Goal: Task Accomplishment & Management: Complete application form

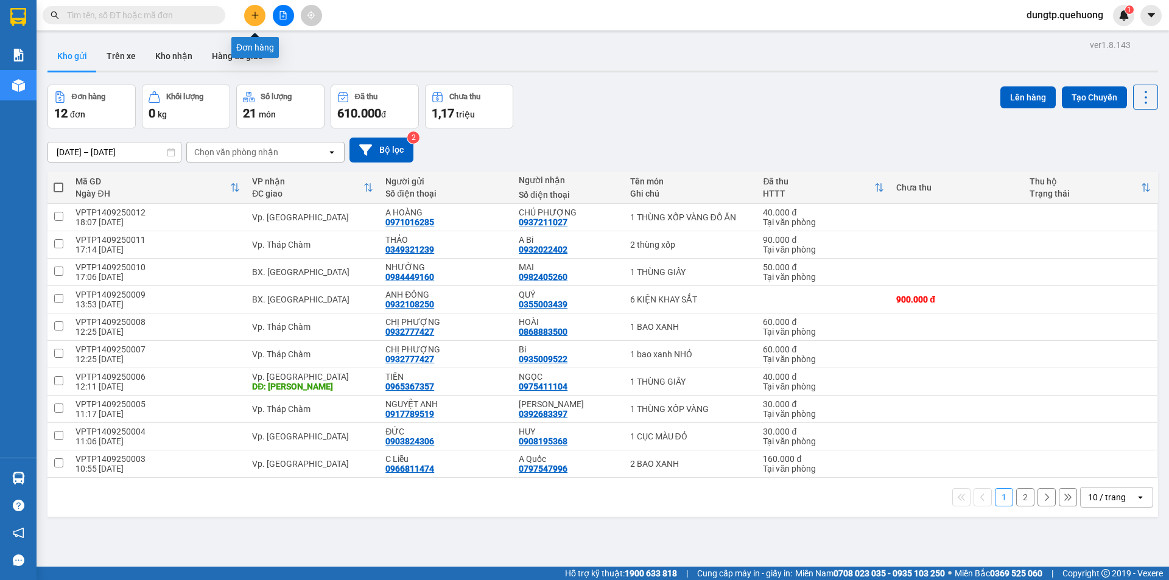
click at [255, 18] on icon "plus" at bounding box center [255, 15] width 1 height 7
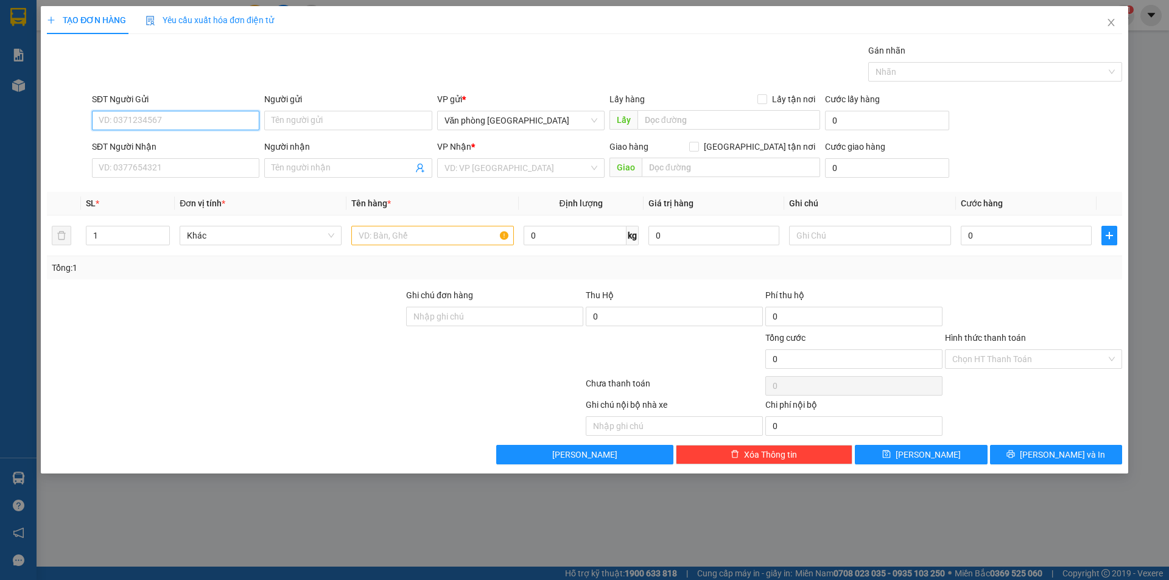
click at [135, 113] on input "SĐT Người Gửi" at bounding box center [175, 120] width 167 height 19
click at [134, 147] on div "0972420044 - THẠCH" at bounding box center [175, 144] width 153 height 13
type input "0972420044"
type input "THẠCH"
type input "0937898288"
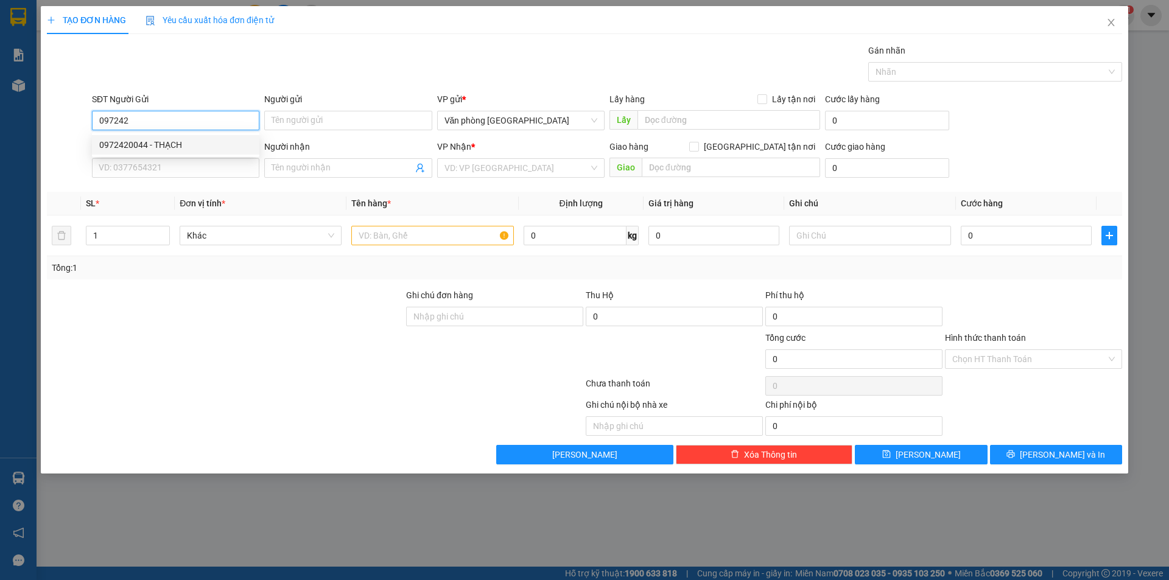
type input "A SANG"
type input "30.000"
type input "0972420044"
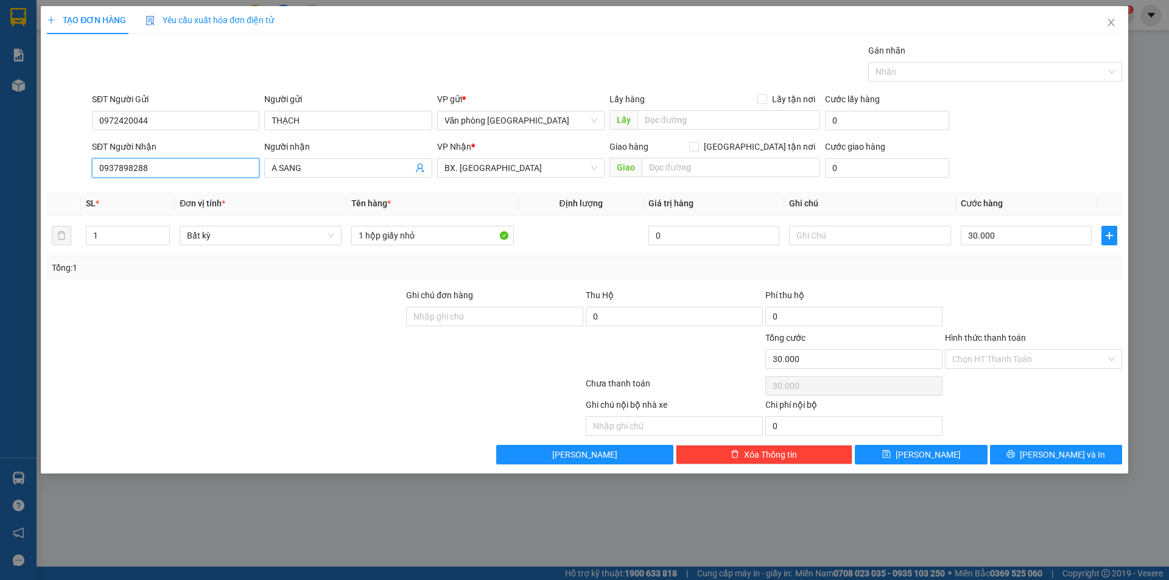
click at [185, 172] on input "0937898288" at bounding box center [175, 167] width 167 height 19
drag, startPoint x: 172, startPoint y: 171, endPoint x: 37, endPoint y: 171, distance: 134.6
click at [37, 171] on div "TẠO ĐƠN HÀNG Yêu cầu xuất hóa đơn điện tử Transit Pickup Surcharge Ids Transit …" at bounding box center [584, 290] width 1169 height 580
click at [112, 194] on div "0779077923 - a thắng" at bounding box center [175, 192] width 153 height 13
type input "0779077923"
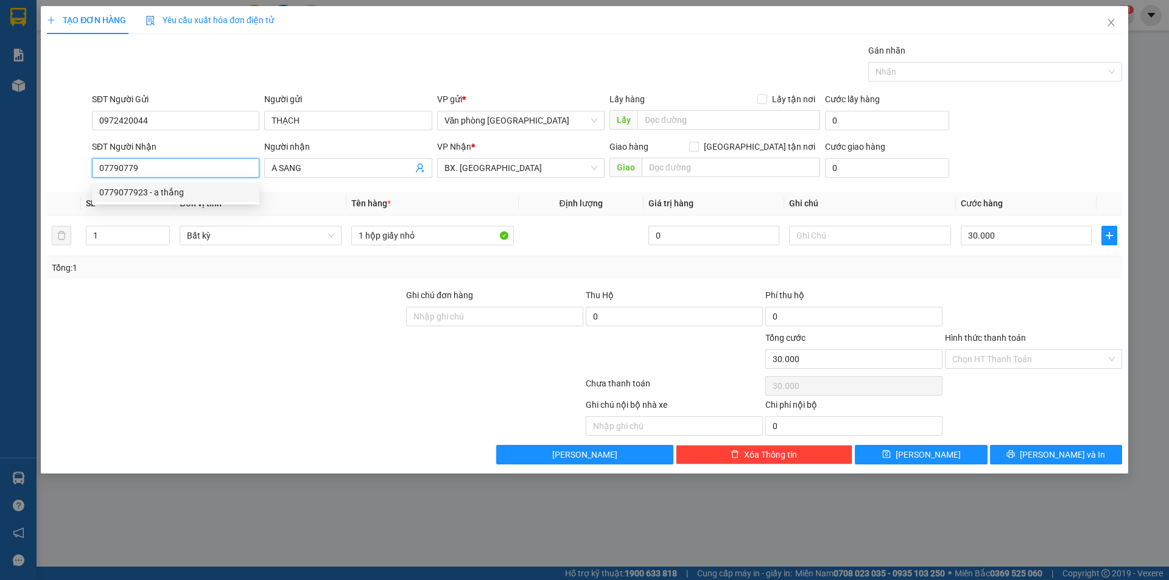
type input "a thắng"
type input "0779077923"
click at [1060, 362] on input "Hình thức thanh toán" at bounding box center [1029, 359] width 154 height 18
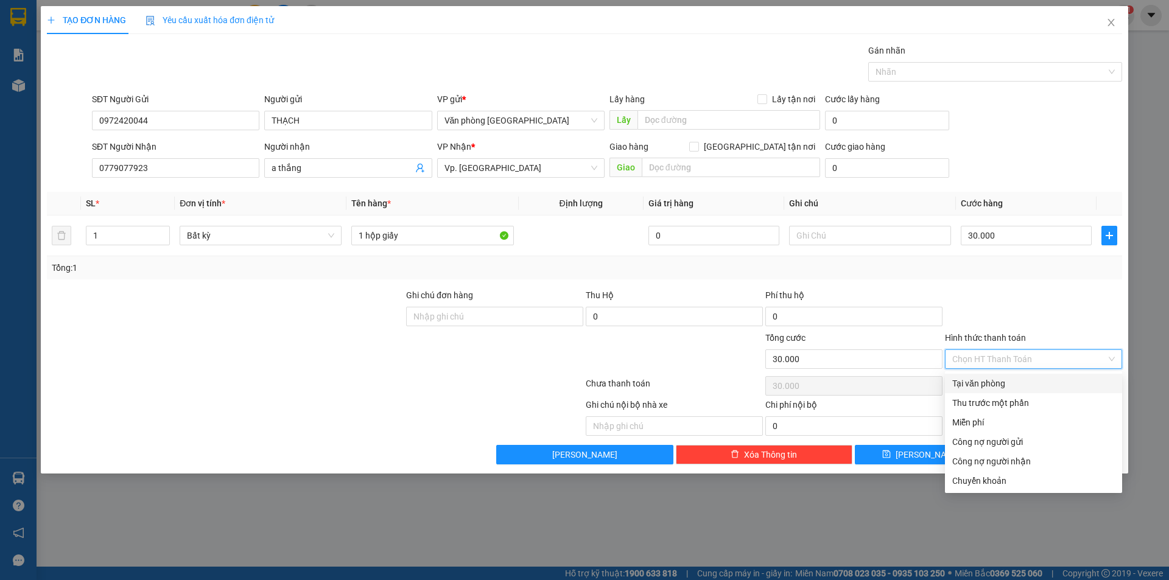
click at [979, 382] on div "Tại văn phòng" at bounding box center [1033, 383] width 163 height 13
type input "0"
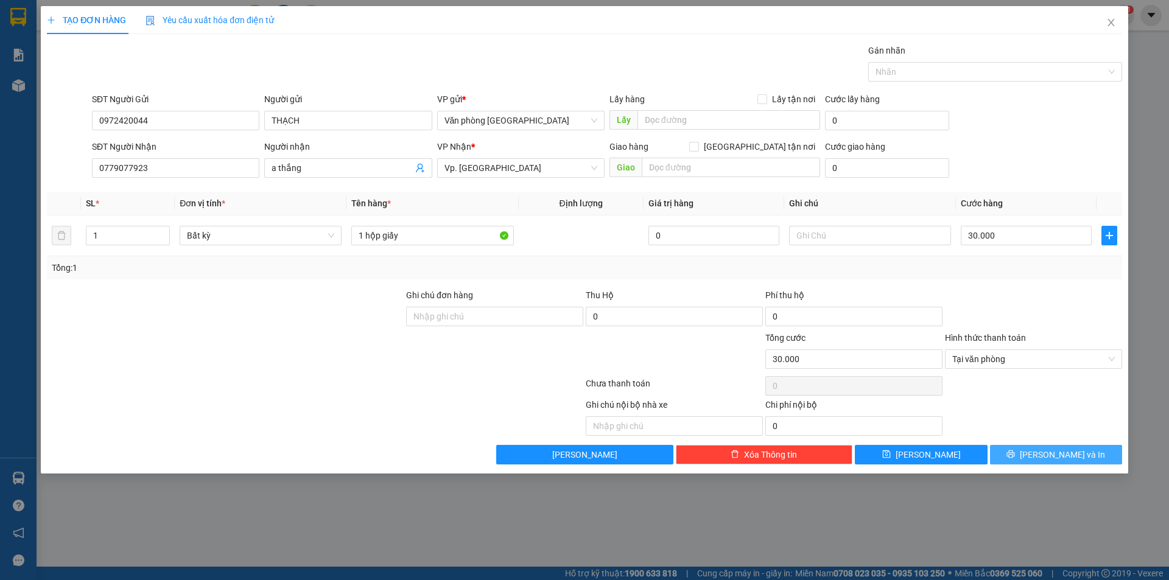
click at [1015, 459] on icon "printer" at bounding box center [1011, 454] width 9 height 9
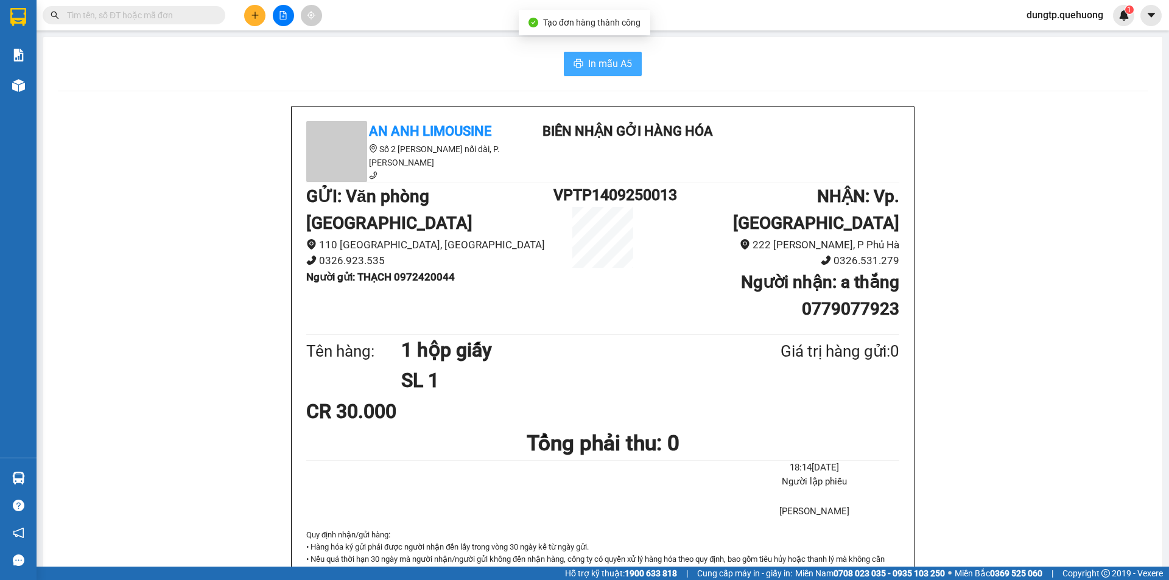
click at [596, 74] on button "In mẫu A5" at bounding box center [603, 64] width 78 height 24
click at [247, 16] on button at bounding box center [254, 15] width 21 height 21
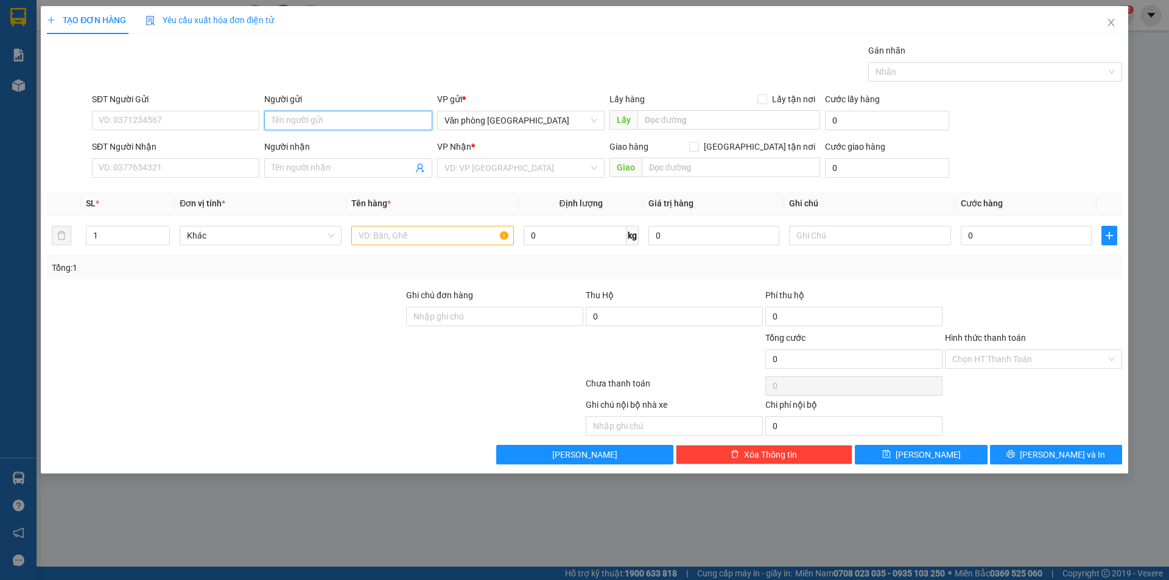
click at [290, 116] on input "Người gửi" at bounding box center [347, 120] width 167 height 19
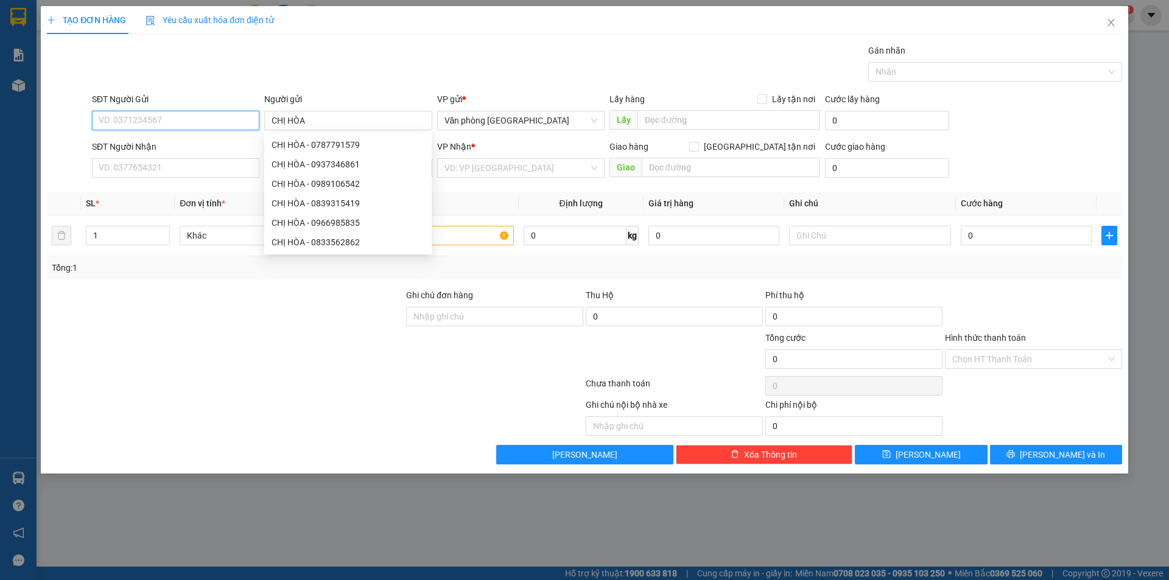
click at [192, 125] on input "SĐT Người Gửi" at bounding box center [175, 120] width 167 height 19
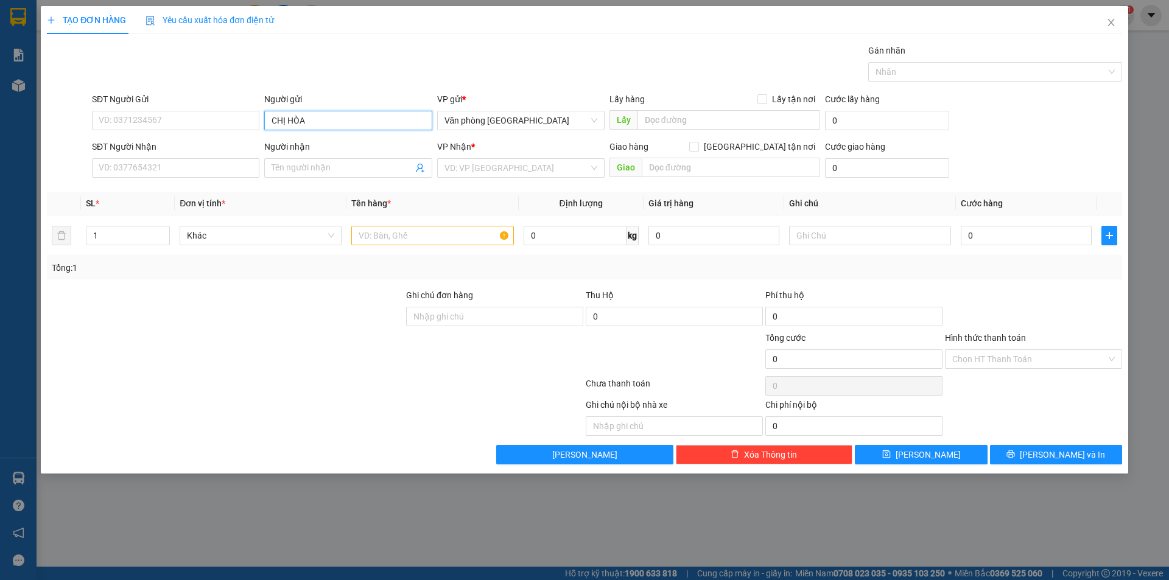
drag, startPoint x: 290, startPoint y: 130, endPoint x: 178, endPoint y: 137, distance: 111.7
click at [178, 137] on form "SĐT Người Gửi VD: 0371234567 Người gửi CHỊ HÒA CHỊ HÒA VP gửi * Văn phòng [GEOG…" at bounding box center [584, 138] width 1075 height 90
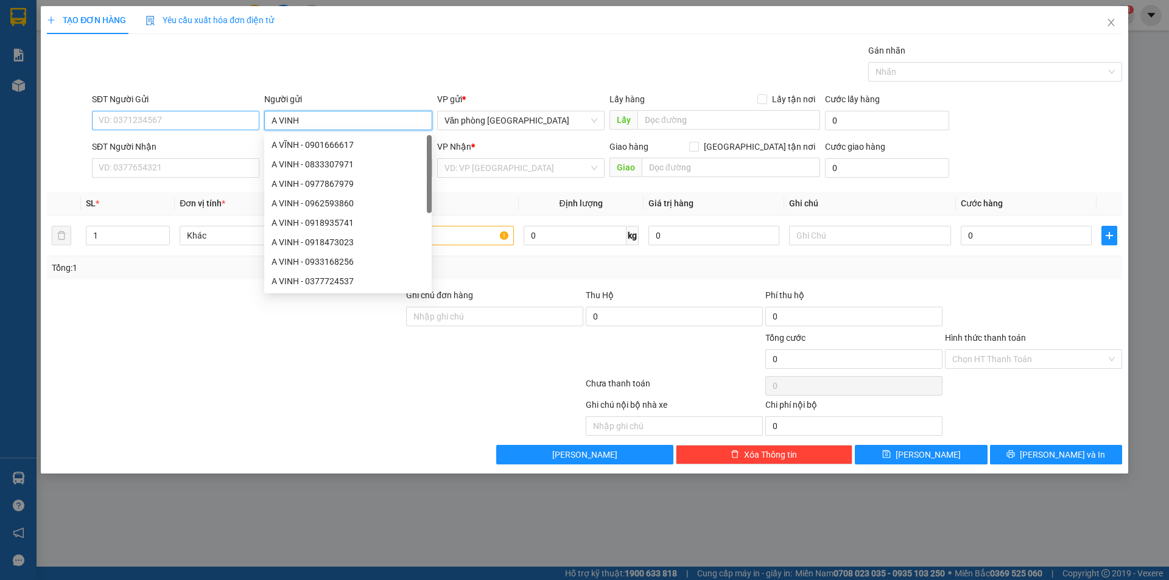
type input "A VINH"
click at [189, 126] on input "SĐT Người Gửi" at bounding box center [175, 120] width 167 height 19
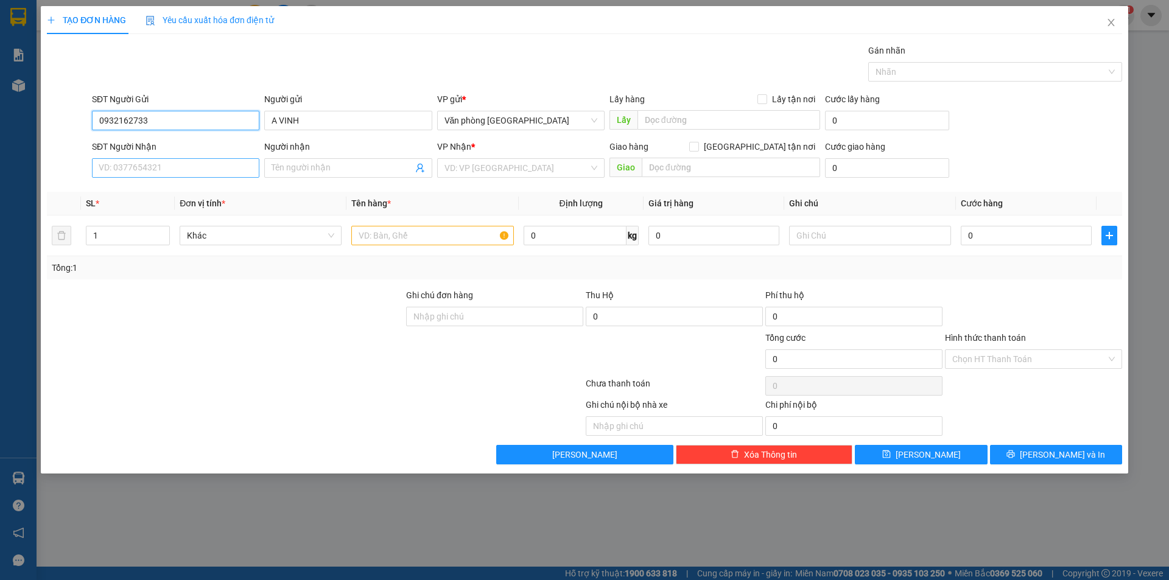
type input "0932162733"
click at [169, 167] on input "SĐT Người Nhận" at bounding box center [175, 167] width 167 height 19
type input "0845030692"
click at [288, 169] on input "Người nhận" at bounding box center [342, 167] width 141 height 13
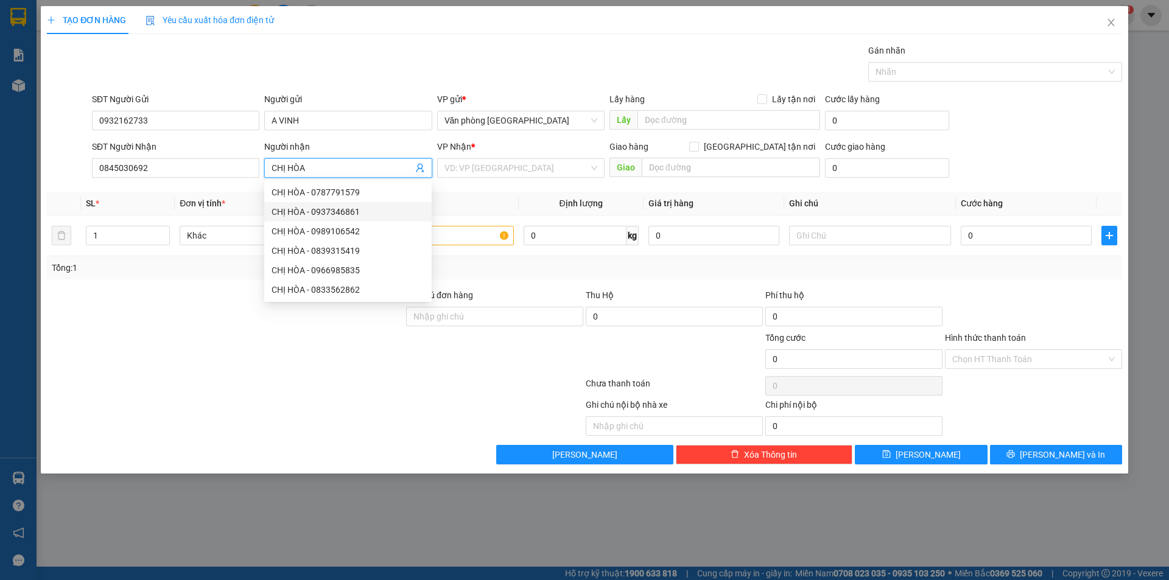
type input "CHỊ HÒA"
click at [225, 324] on div at bounding box center [225, 310] width 359 height 43
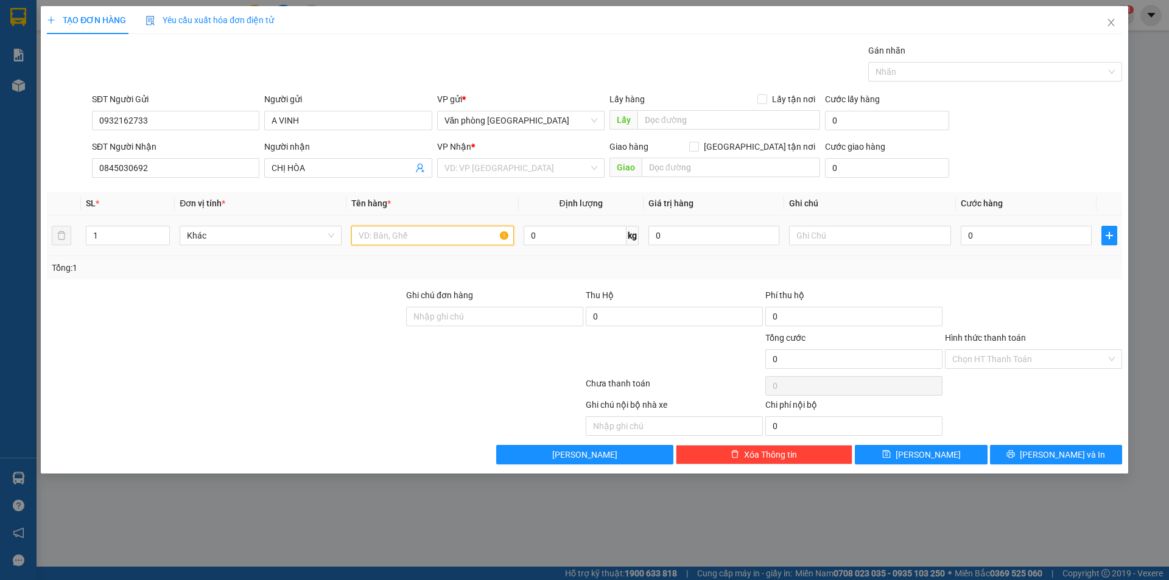
click at [369, 228] on input "text" at bounding box center [432, 235] width 162 height 19
type input "1 THÙNG GIẤY"
click at [546, 172] on input "search" at bounding box center [517, 168] width 144 height 18
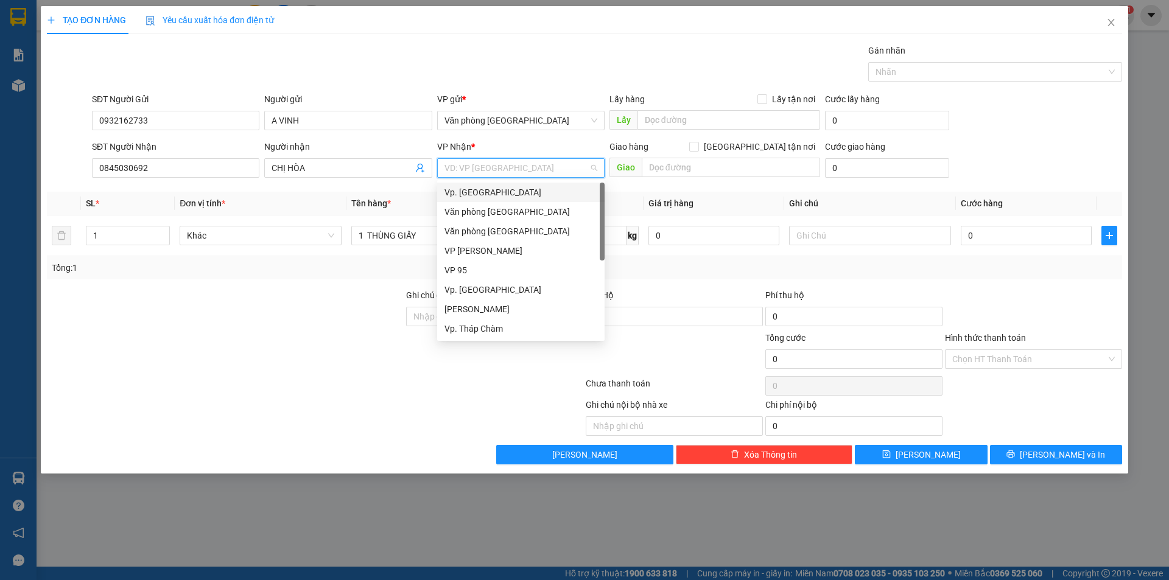
click at [533, 194] on div "Vp. [GEOGRAPHIC_DATA]" at bounding box center [521, 192] width 153 height 13
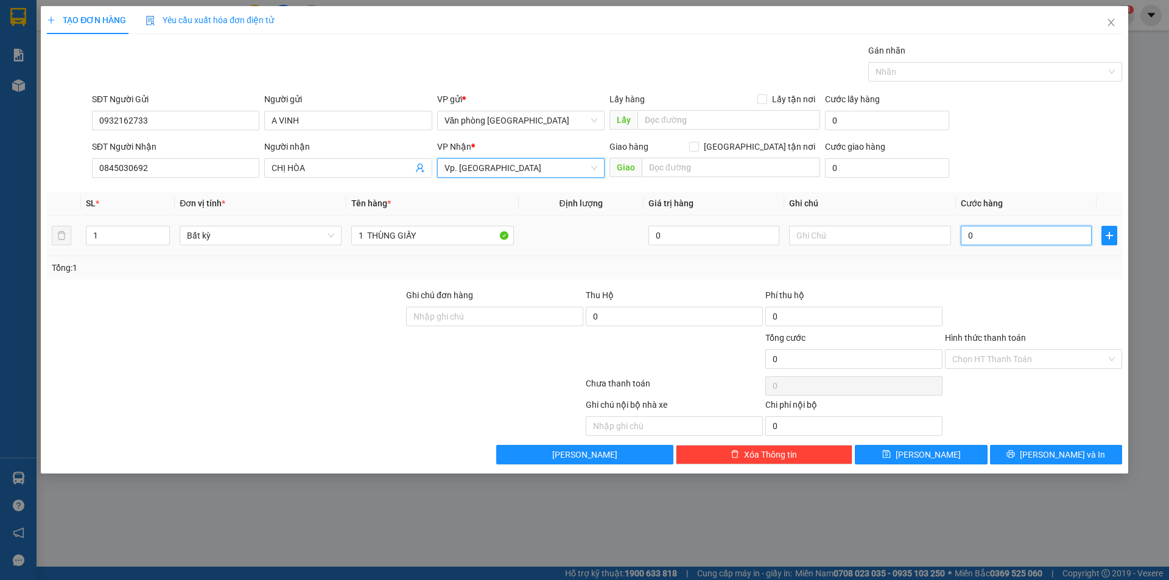
click at [1024, 242] on input "0" at bounding box center [1026, 235] width 131 height 19
type input "5"
type input "50"
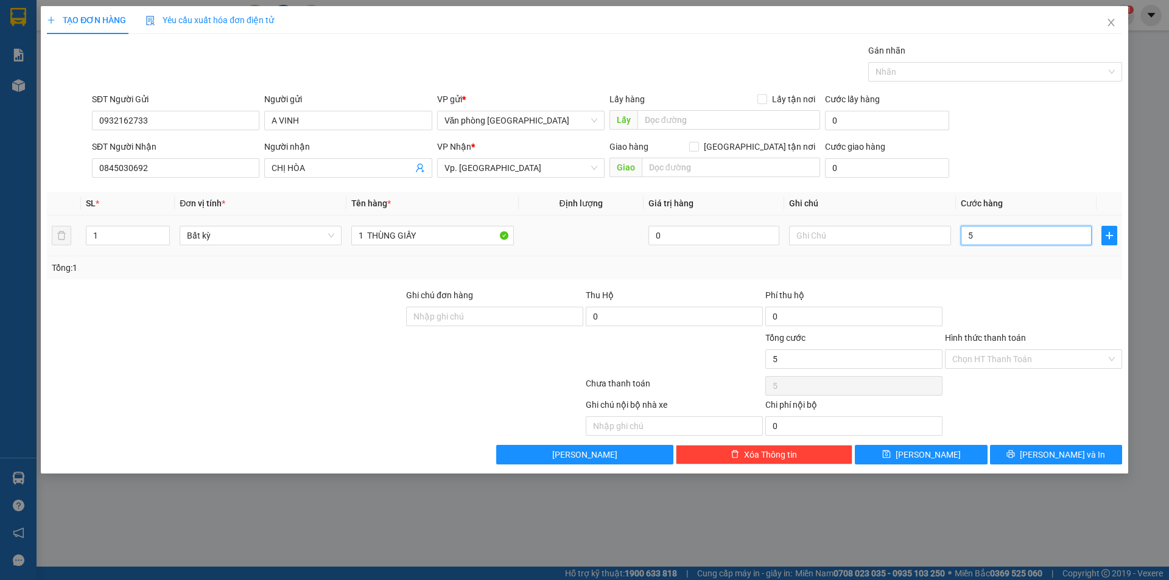
type input "50"
type input "50.000"
click at [988, 272] on div "Tổng: 1" at bounding box center [585, 267] width 1066 height 13
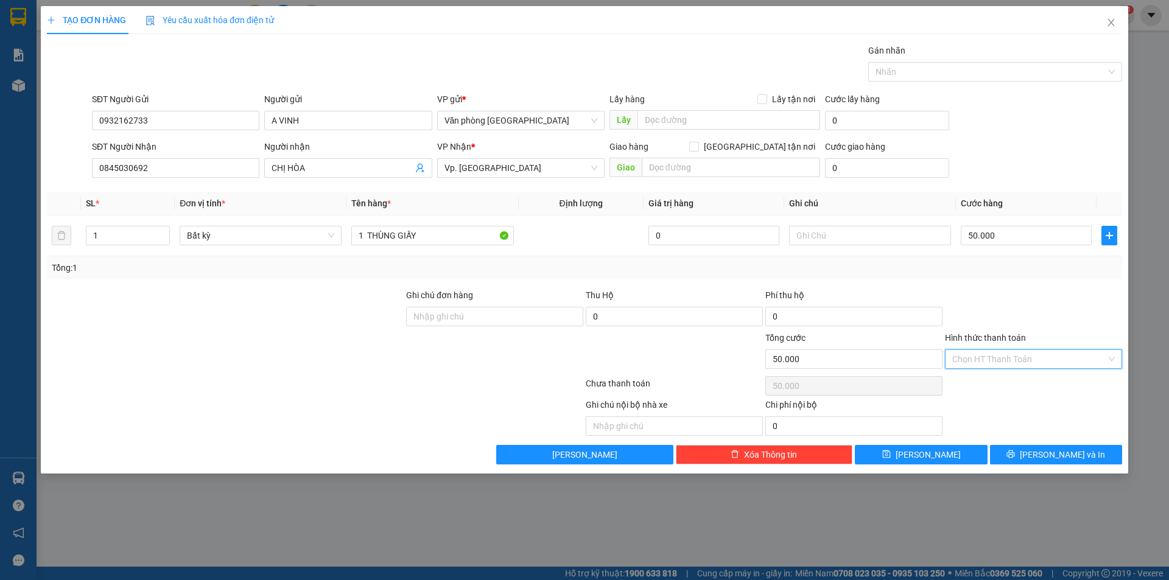
click at [1017, 361] on input "Hình thức thanh toán" at bounding box center [1029, 359] width 154 height 18
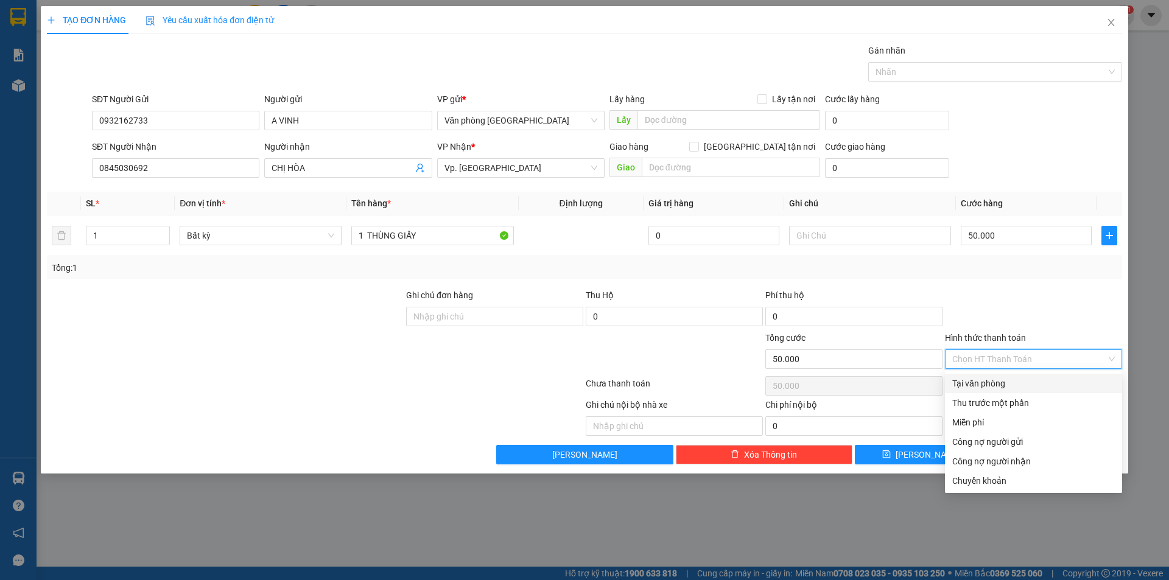
click at [1003, 384] on div "Tại văn phòng" at bounding box center [1033, 383] width 163 height 13
type input "0"
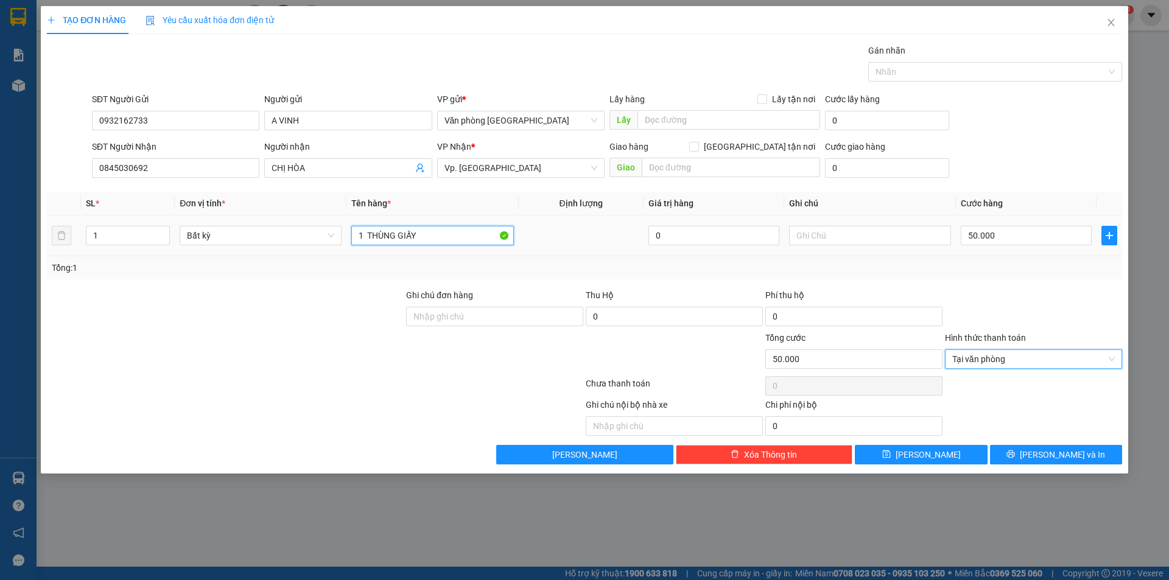
click at [435, 232] on input "1 THÙNG GIẤY" at bounding box center [432, 235] width 162 height 19
type input "1 THÙNG GIẤY"
click at [455, 238] on input "1 THÙNG GIẤY" at bounding box center [432, 235] width 162 height 19
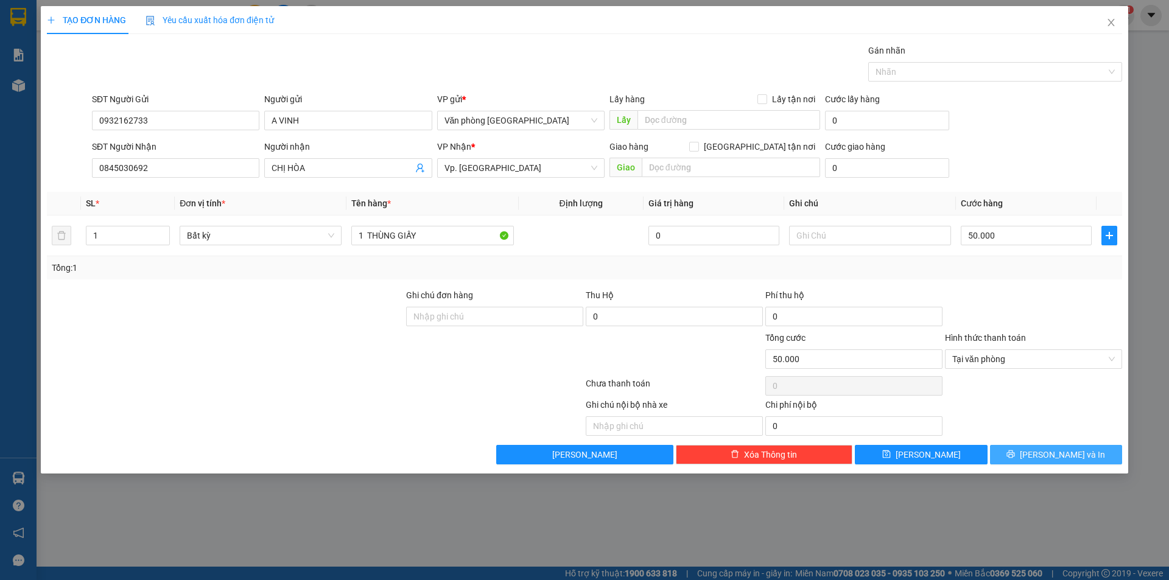
click at [1044, 446] on button "[PERSON_NAME] và In" at bounding box center [1056, 454] width 132 height 19
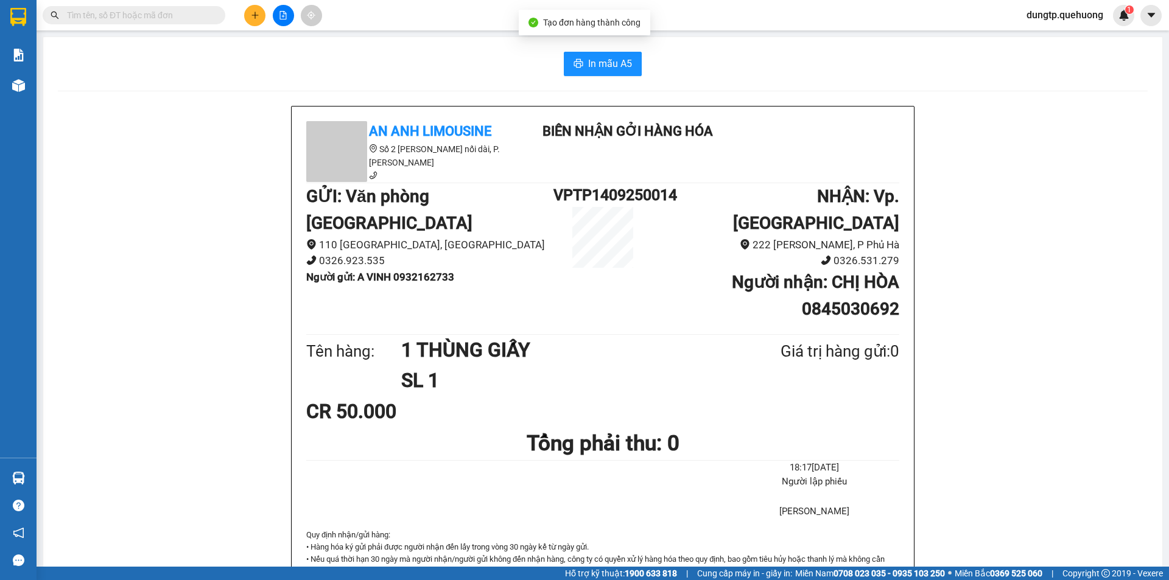
click at [595, 45] on div "In mẫu A5 An Anh Limousine Số 2 [PERSON_NAME] nối dài, P. [PERSON_NAME] Biên nh…" at bounding box center [602, 555] width 1119 height 1036
click at [593, 59] on span "In mẫu A5" at bounding box center [610, 63] width 44 height 15
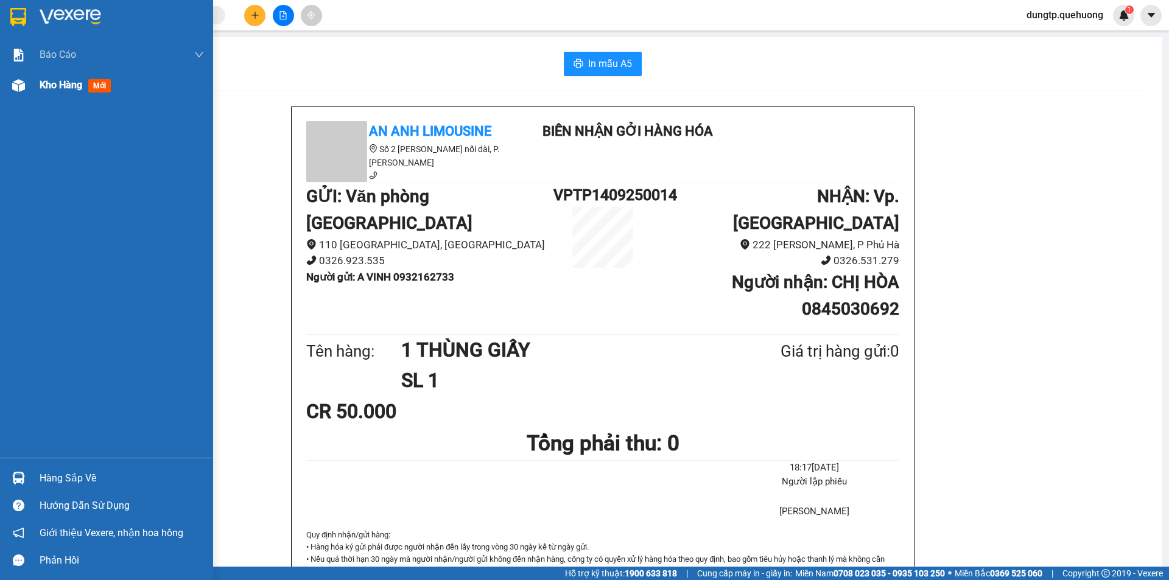
click at [40, 79] on span "Kho hàng" at bounding box center [61, 85] width 43 height 12
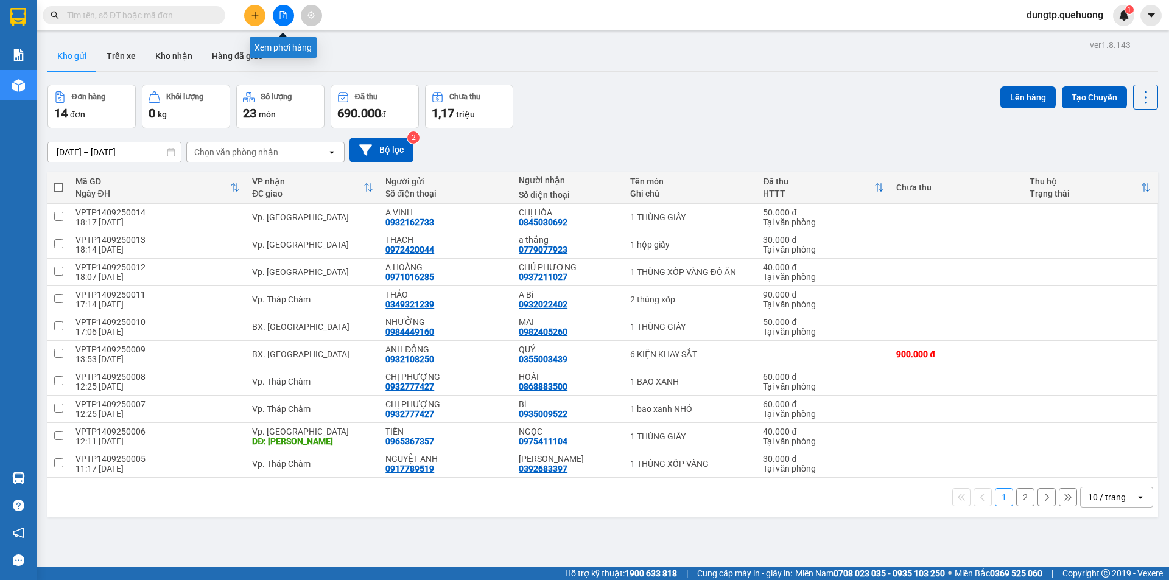
click at [287, 16] on icon "file-add" at bounding box center [283, 15] width 9 height 9
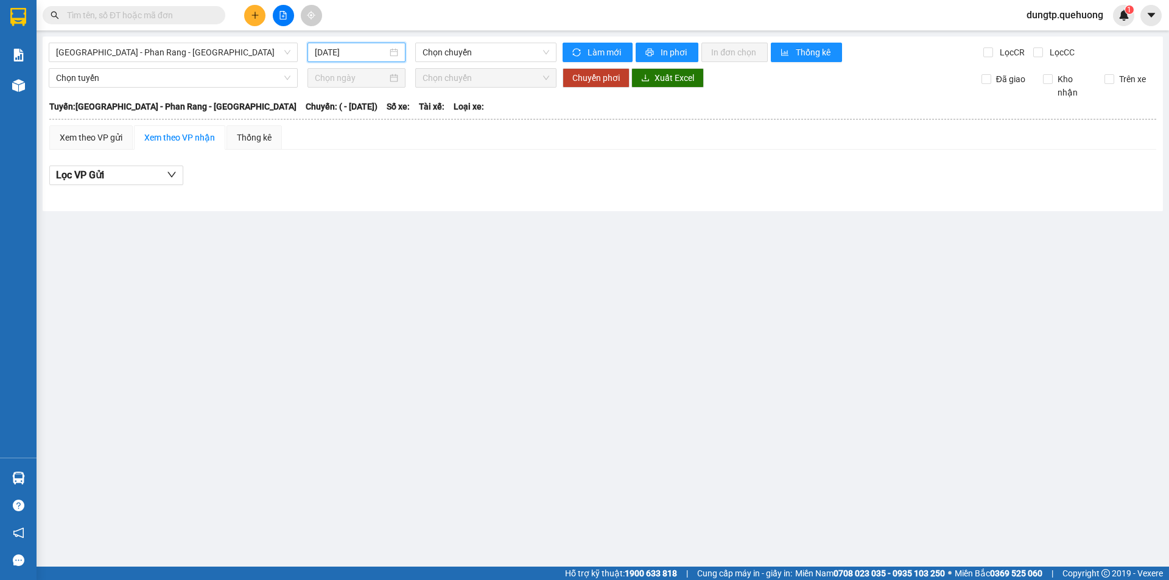
click at [342, 49] on input "[DATE]" at bounding box center [351, 52] width 72 height 13
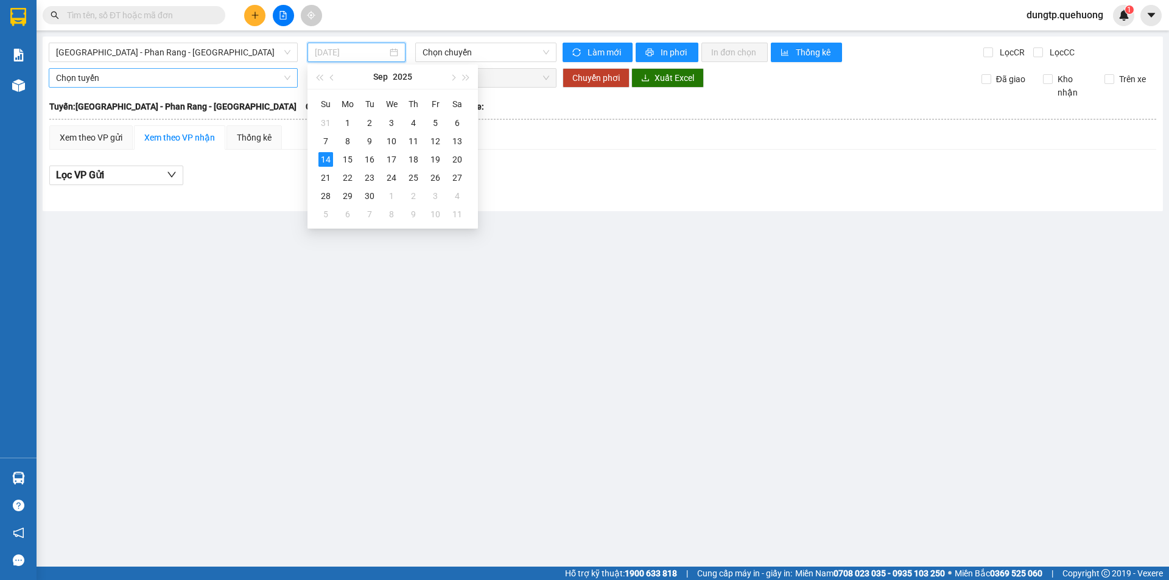
type input "[DATE]"
click at [157, 49] on span "[GEOGRAPHIC_DATA] - Phan Rang - [GEOGRAPHIC_DATA]" at bounding box center [173, 52] width 234 height 18
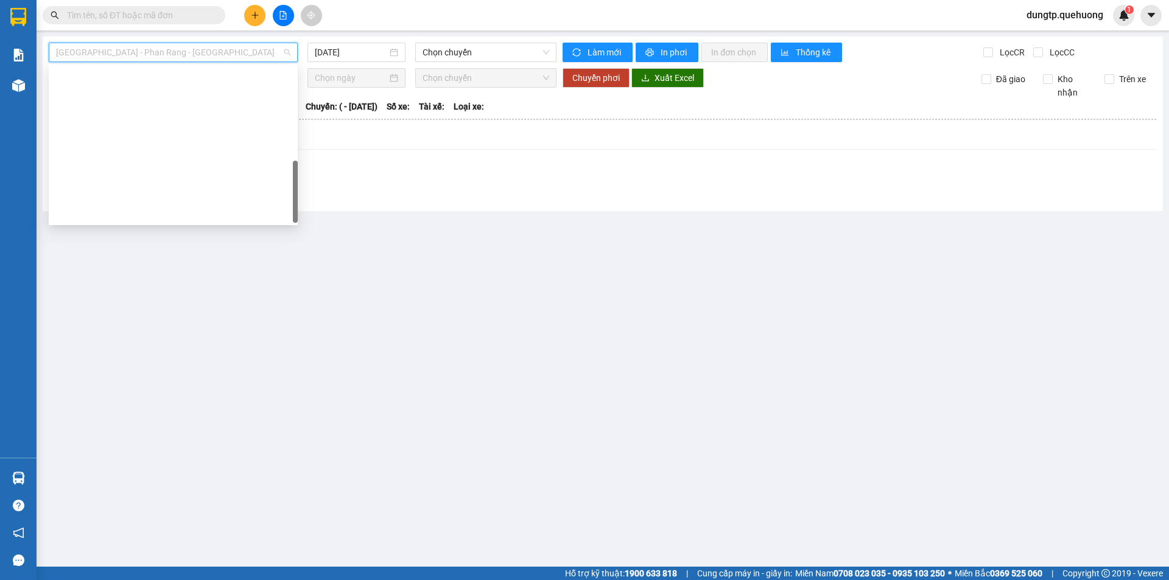
click at [112, 518] on div "Miền Tây - [GEOGRAPHIC_DATA] - [GEOGRAPHIC_DATA]" at bounding box center [173, 524] width 234 height 13
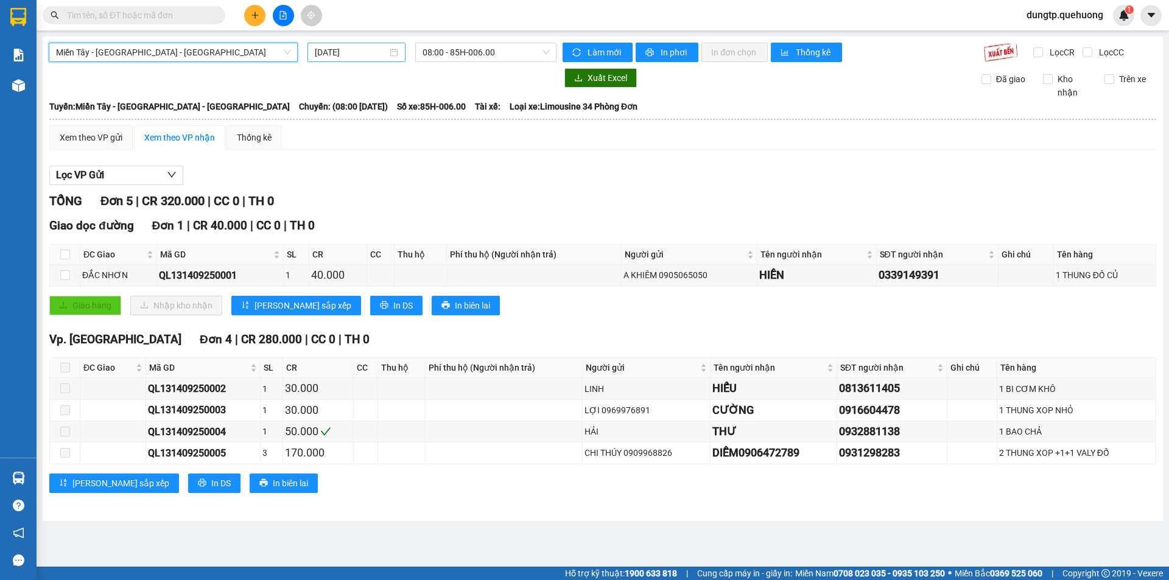
click at [347, 48] on input "[DATE]" at bounding box center [351, 52] width 72 height 13
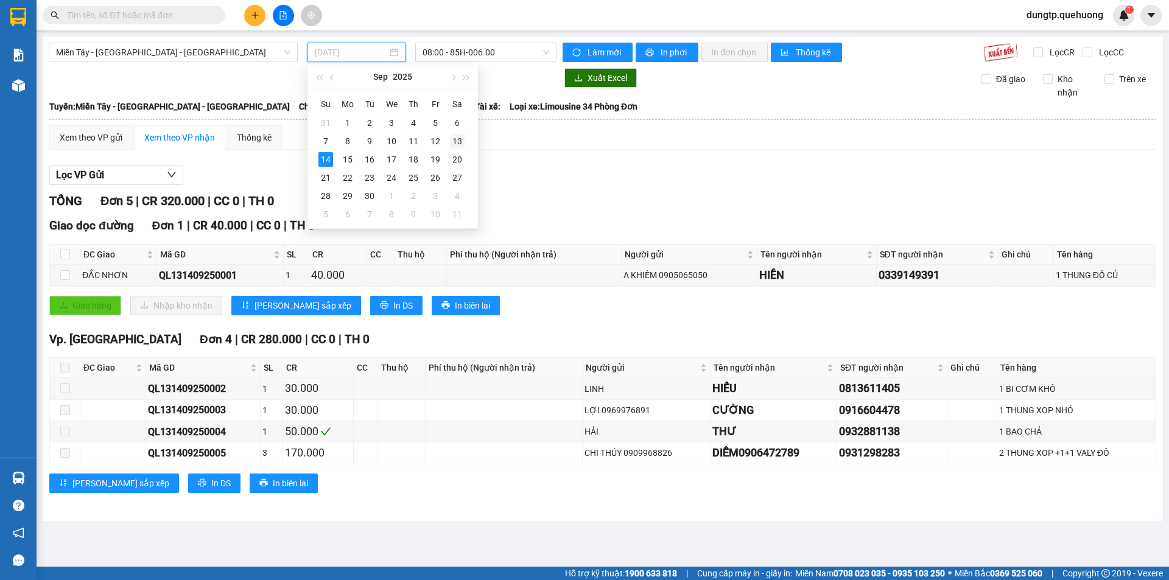
click at [463, 145] on div "13" at bounding box center [457, 141] width 15 height 15
type input "[DATE]"
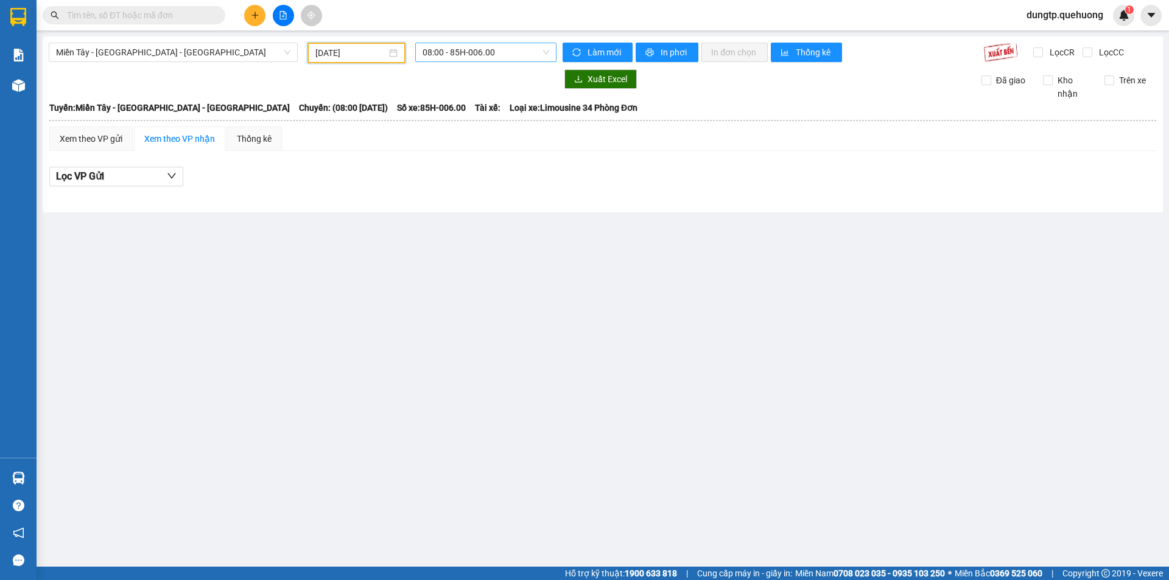
click at [509, 55] on span "08:00 - 85H-006.00" at bounding box center [486, 52] width 127 height 18
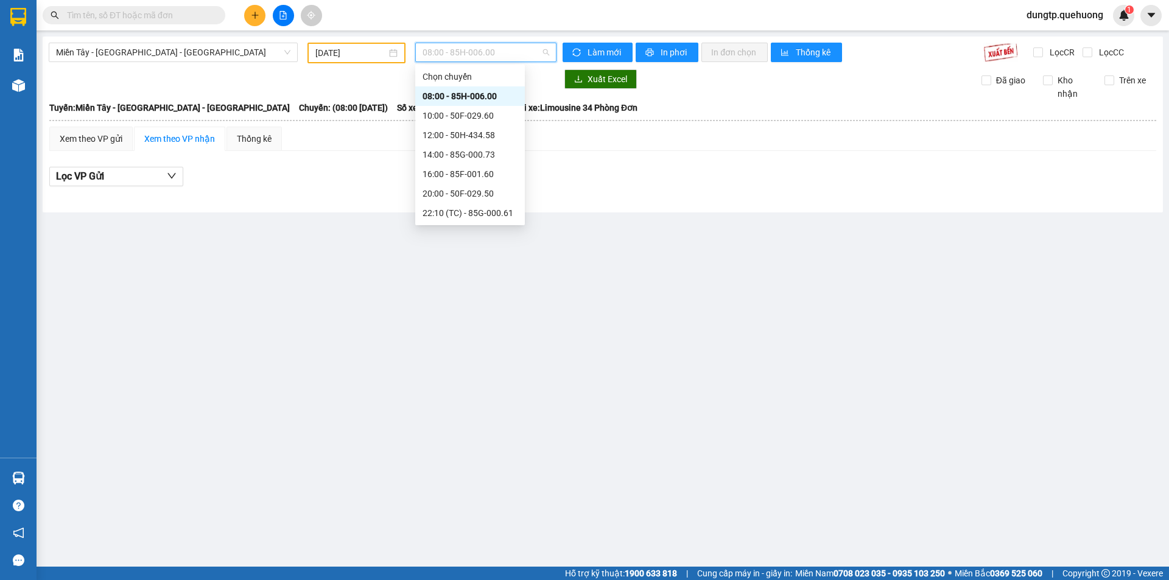
click at [475, 284] on div "23:07 - 50F-021.61" at bounding box center [470, 290] width 95 height 13
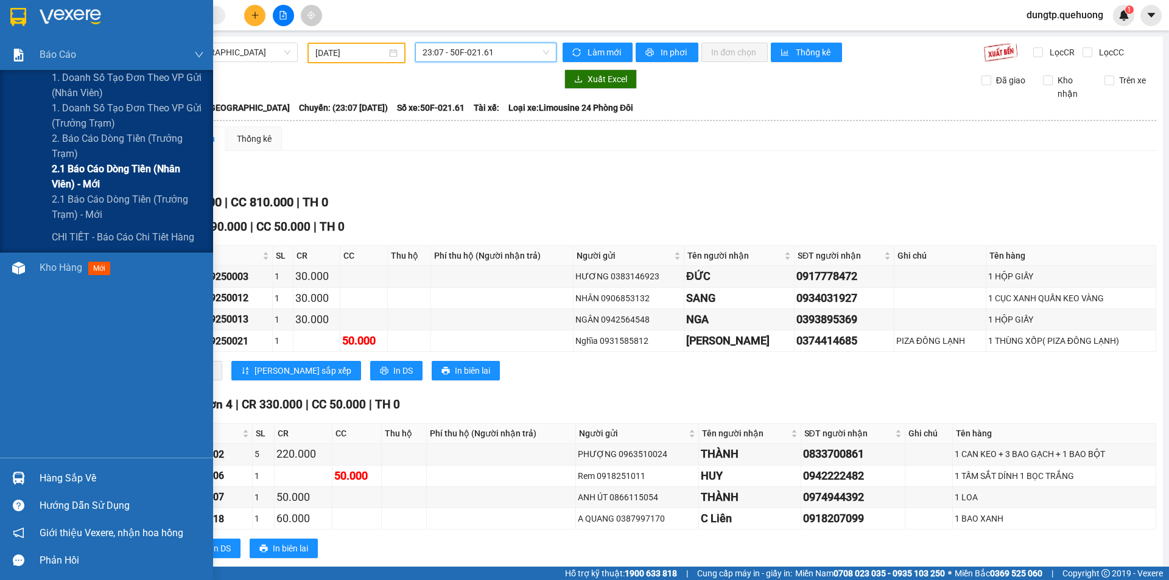
click at [102, 169] on span "2.1 Báo cáo dòng tiền (nhân viên) - mới" at bounding box center [128, 176] width 152 height 30
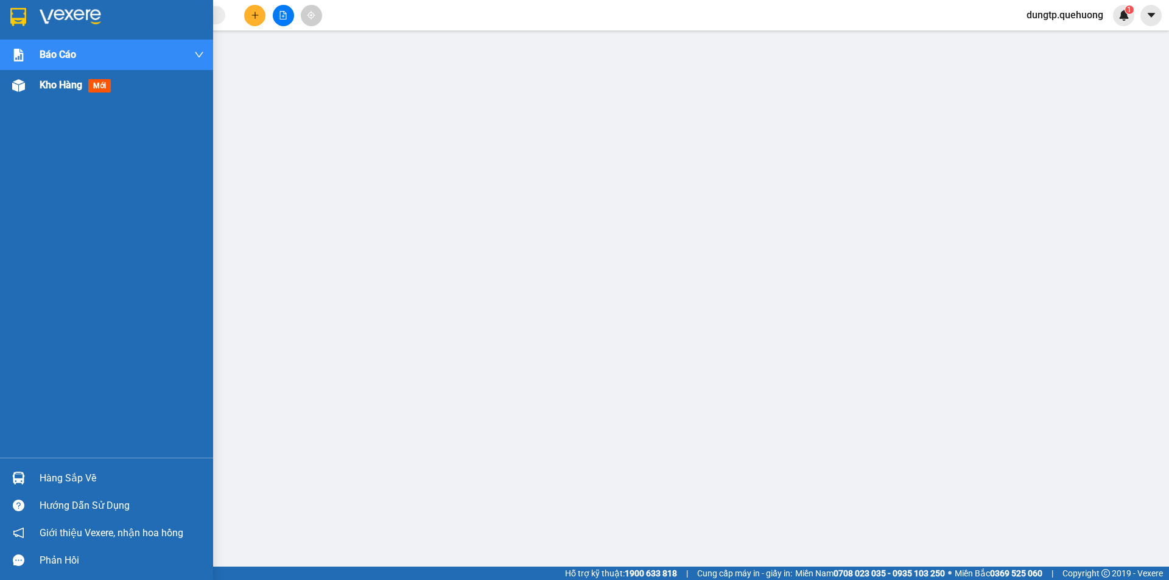
click at [41, 82] on span "Kho hàng" at bounding box center [61, 85] width 43 height 12
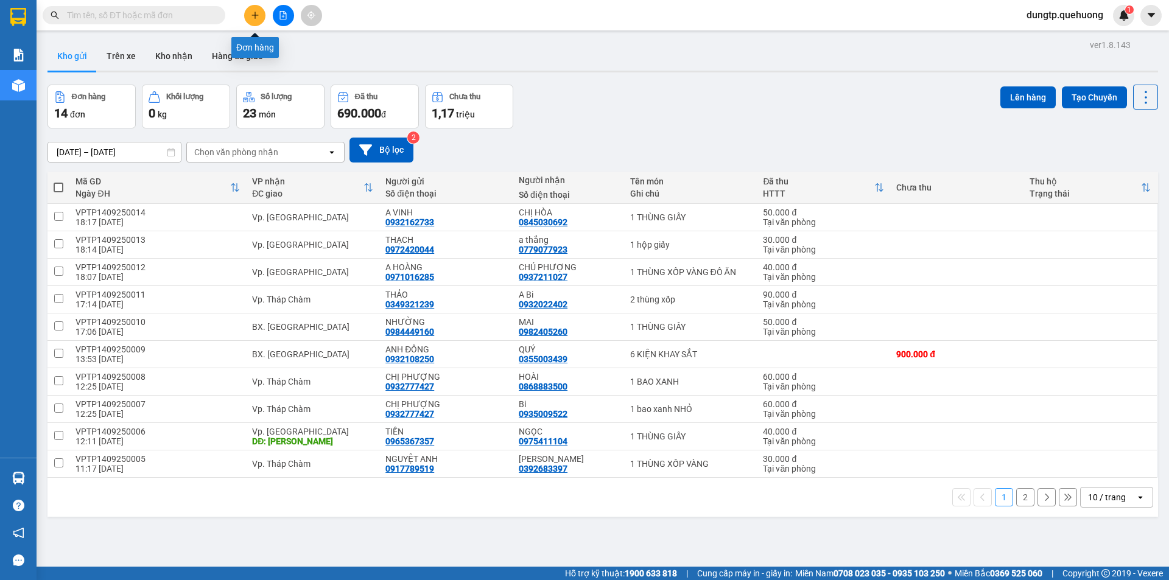
click at [253, 17] on icon "plus" at bounding box center [255, 15] width 9 height 9
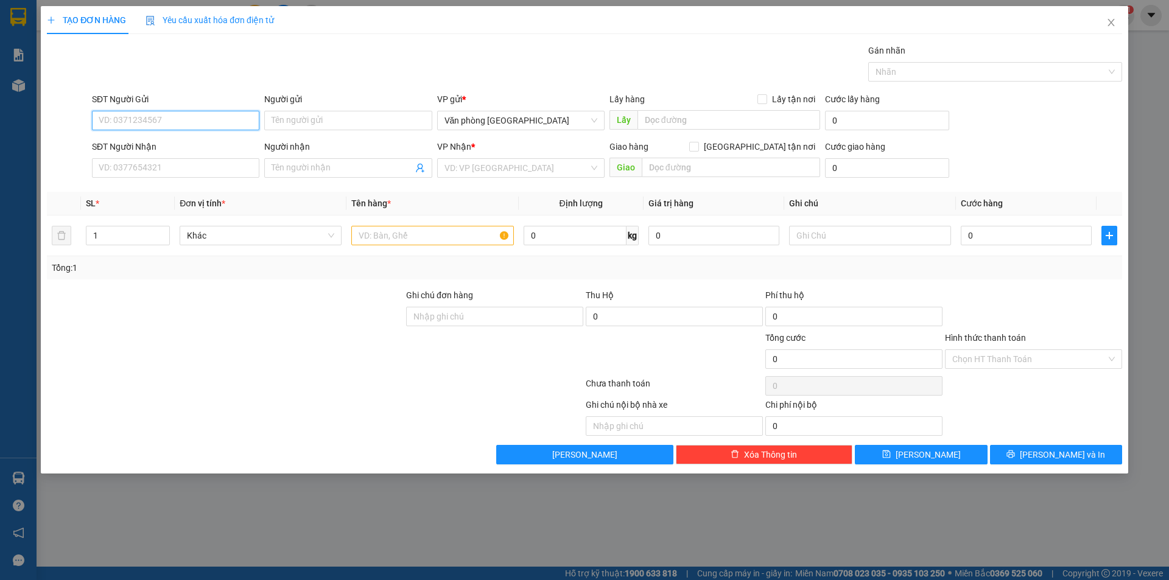
click at [186, 116] on input "SĐT Người Gửi" at bounding box center [175, 120] width 167 height 19
click at [186, 147] on div "0901106768 - CHIẾN" at bounding box center [175, 144] width 153 height 13
type input "0901106768"
type input "CHIẾN"
type input "0908908947"
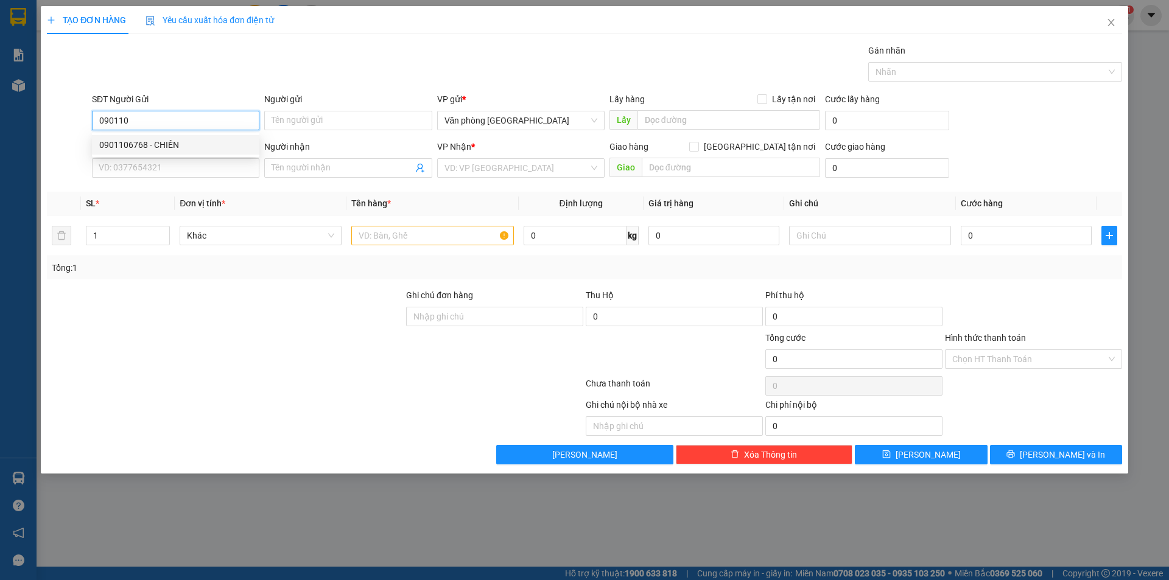
type input "Thư"
type input "160.000"
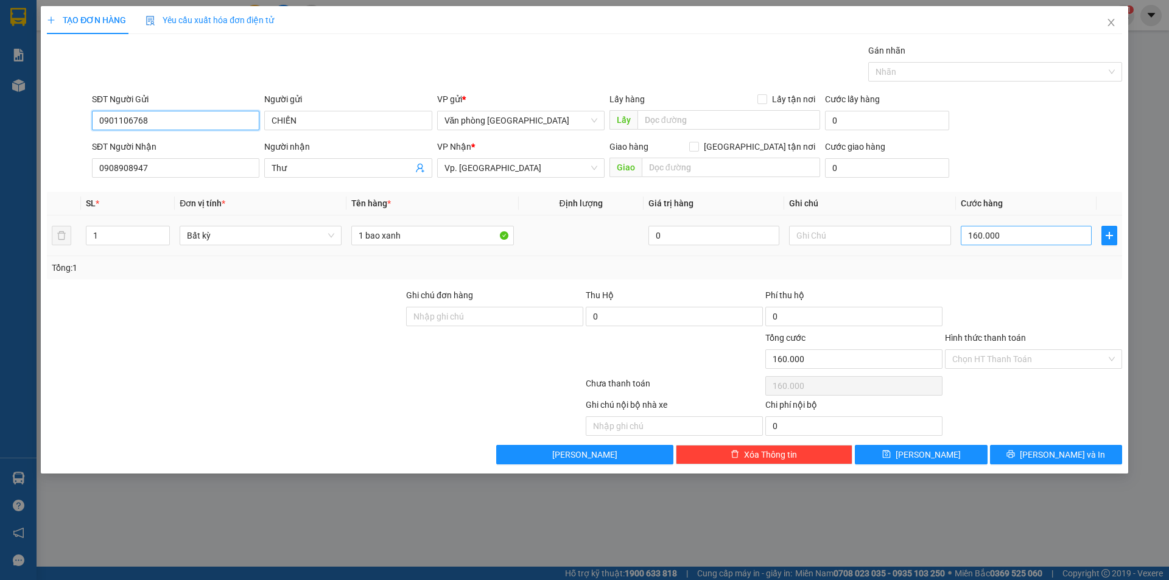
type input "0901106768"
click at [1028, 239] on input "160.000" at bounding box center [1026, 235] width 131 height 19
type input "0"
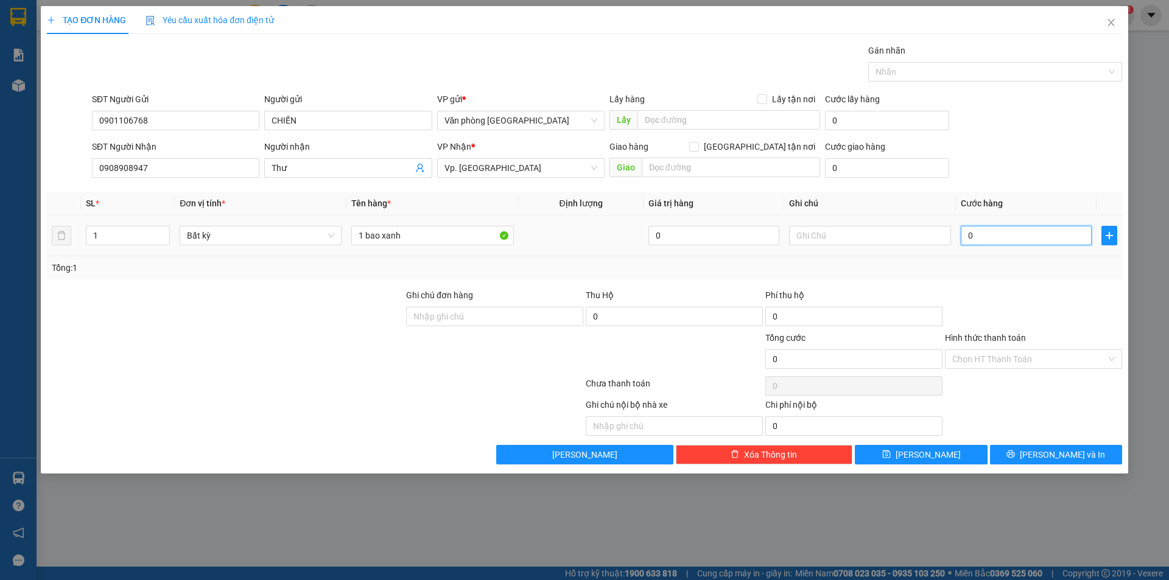
type input "6"
type input "06"
type input "60"
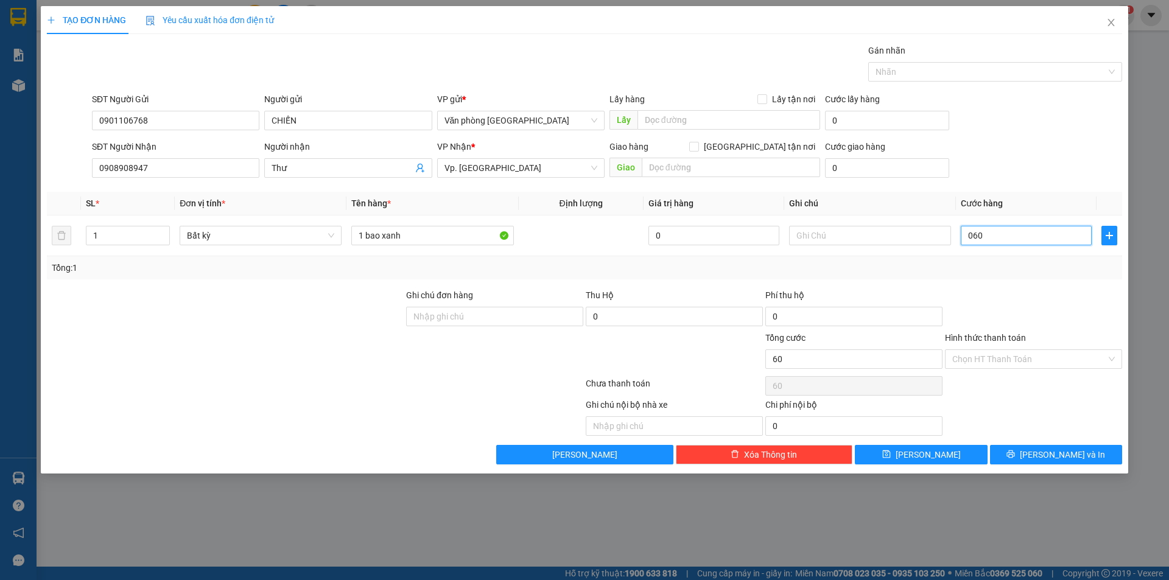
type input "060"
type input "60.000"
click at [928, 529] on div "TẠO ĐƠN HÀNG Yêu cầu xuất hóa đơn điện tử Transit Pickup Surcharge Ids Transit …" at bounding box center [584, 290] width 1169 height 580
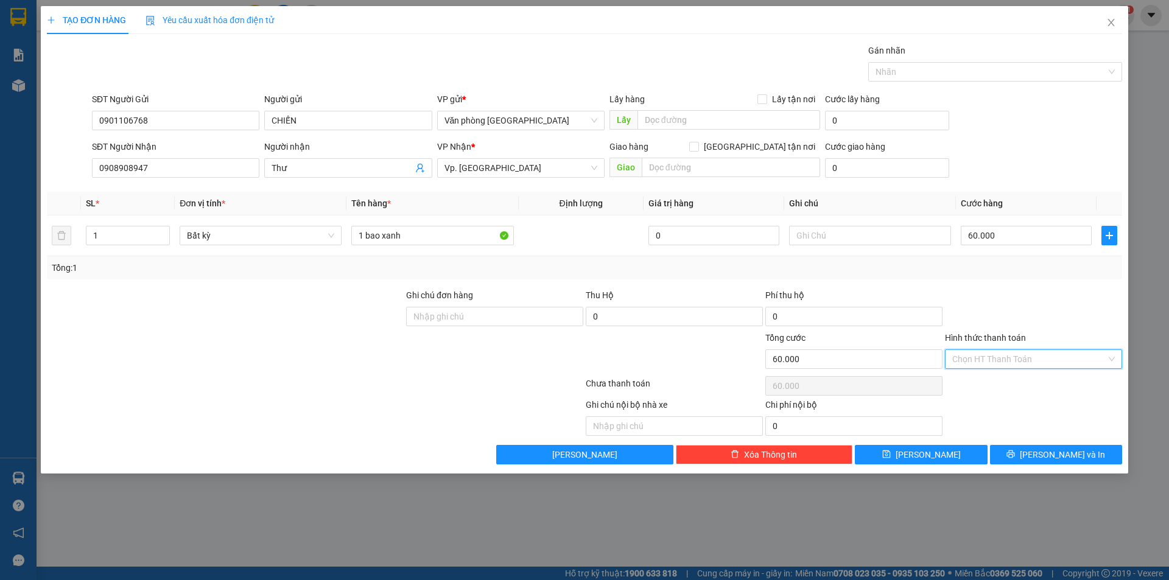
click at [1014, 354] on input "Hình thức thanh toán" at bounding box center [1029, 359] width 154 height 18
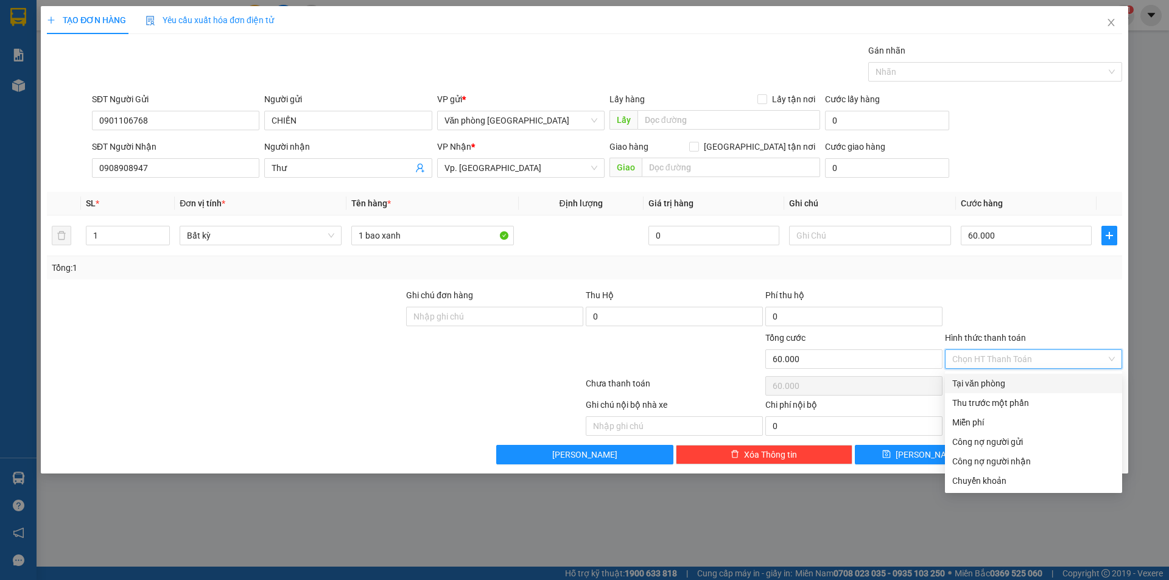
click at [991, 383] on div "Tại văn phòng" at bounding box center [1033, 383] width 163 height 13
type input "0"
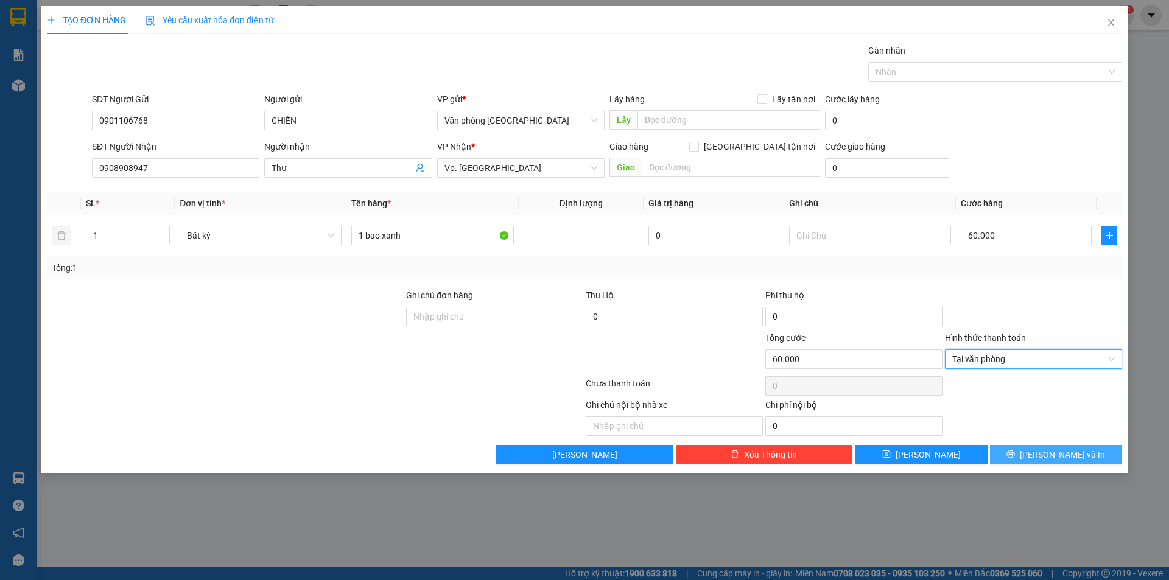
click at [1024, 450] on button "[PERSON_NAME] và In" at bounding box center [1056, 454] width 132 height 19
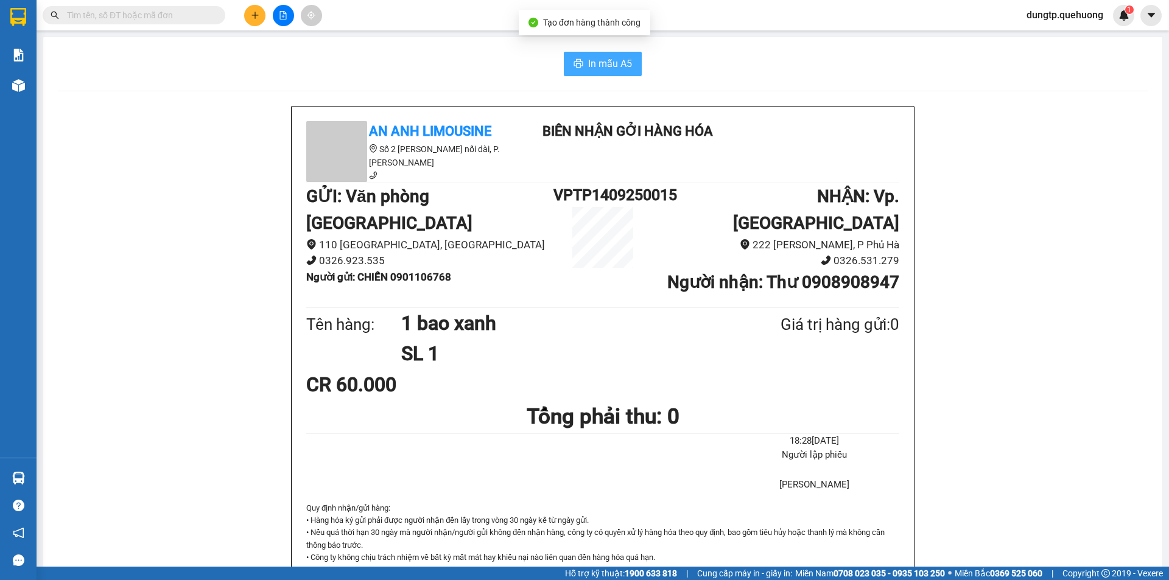
click at [601, 69] on span "In mẫu A5" at bounding box center [610, 63] width 44 height 15
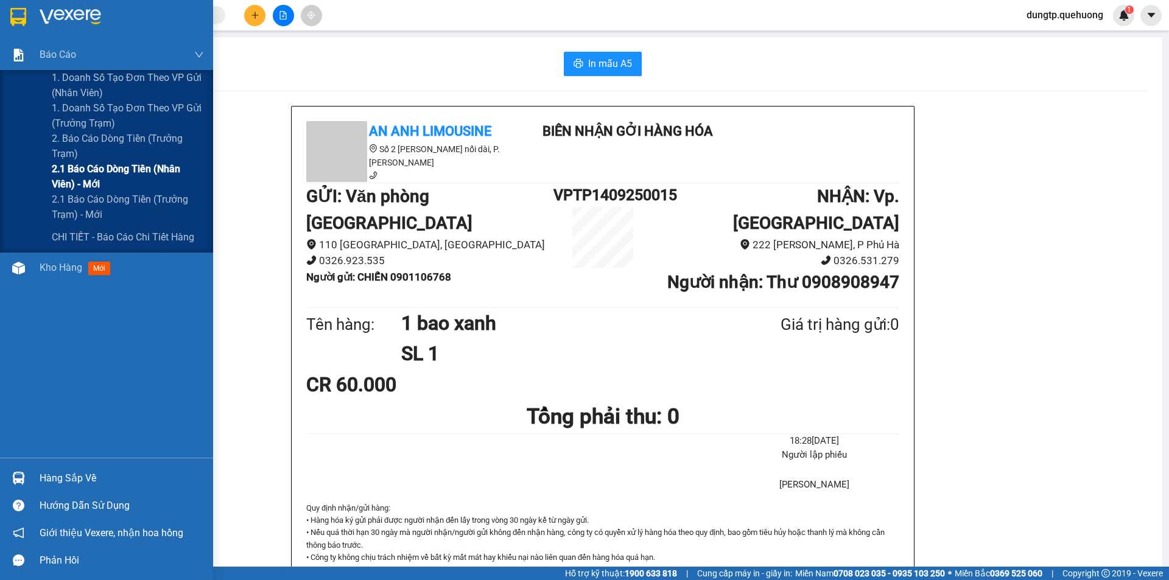
click at [118, 175] on span "2.1 Báo cáo dòng tiền (nhân viên) - mới" at bounding box center [128, 176] width 152 height 30
